Goal: Information Seeking & Learning: Learn about a topic

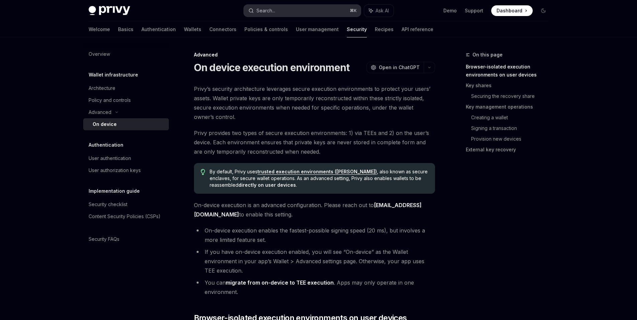
click at [299, 13] on button "Search... ⌘ K" at bounding box center [302, 11] width 117 height 12
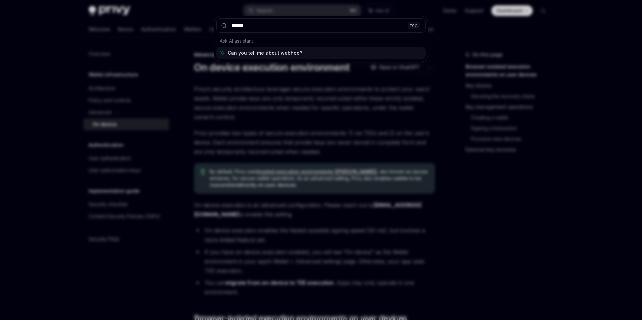
type input "*******"
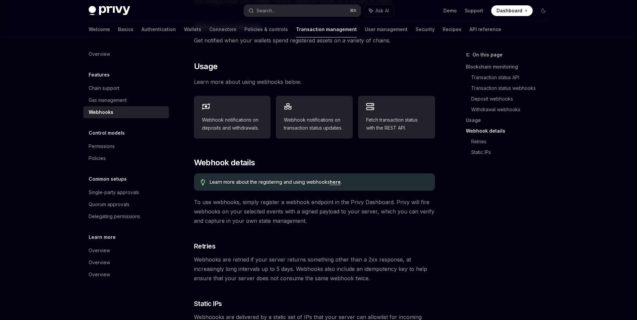
scroll to position [383, 0]
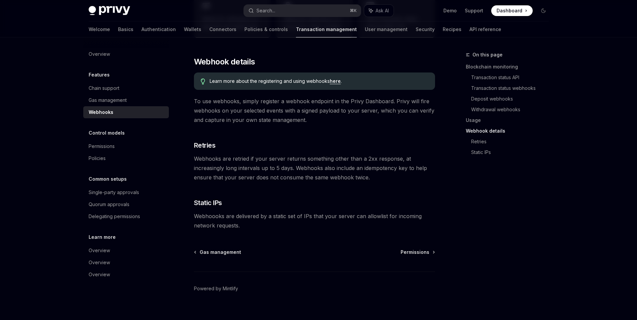
click at [334, 76] on div "Learn more about the registering and using webhooks here ." at bounding box center [314, 81] width 241 height 17
click at [335, 78] on span "Learn more about the registering and using webhooks here ." at bounding box center [319, 81] width 218 height 7
click at [335, 78] on link "here" at bounding box center [335, 81] width 11 height 6
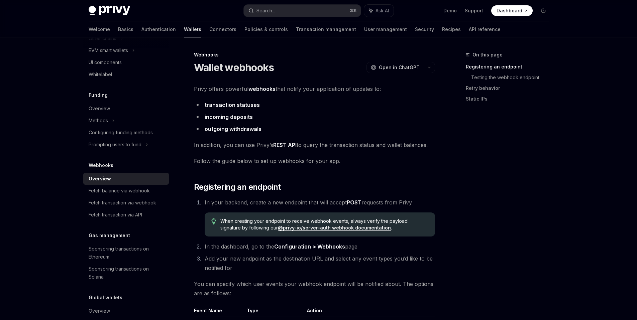
scroll to position [136, 0]
